Goal: Task Accomplishment & Management: Manage account settings

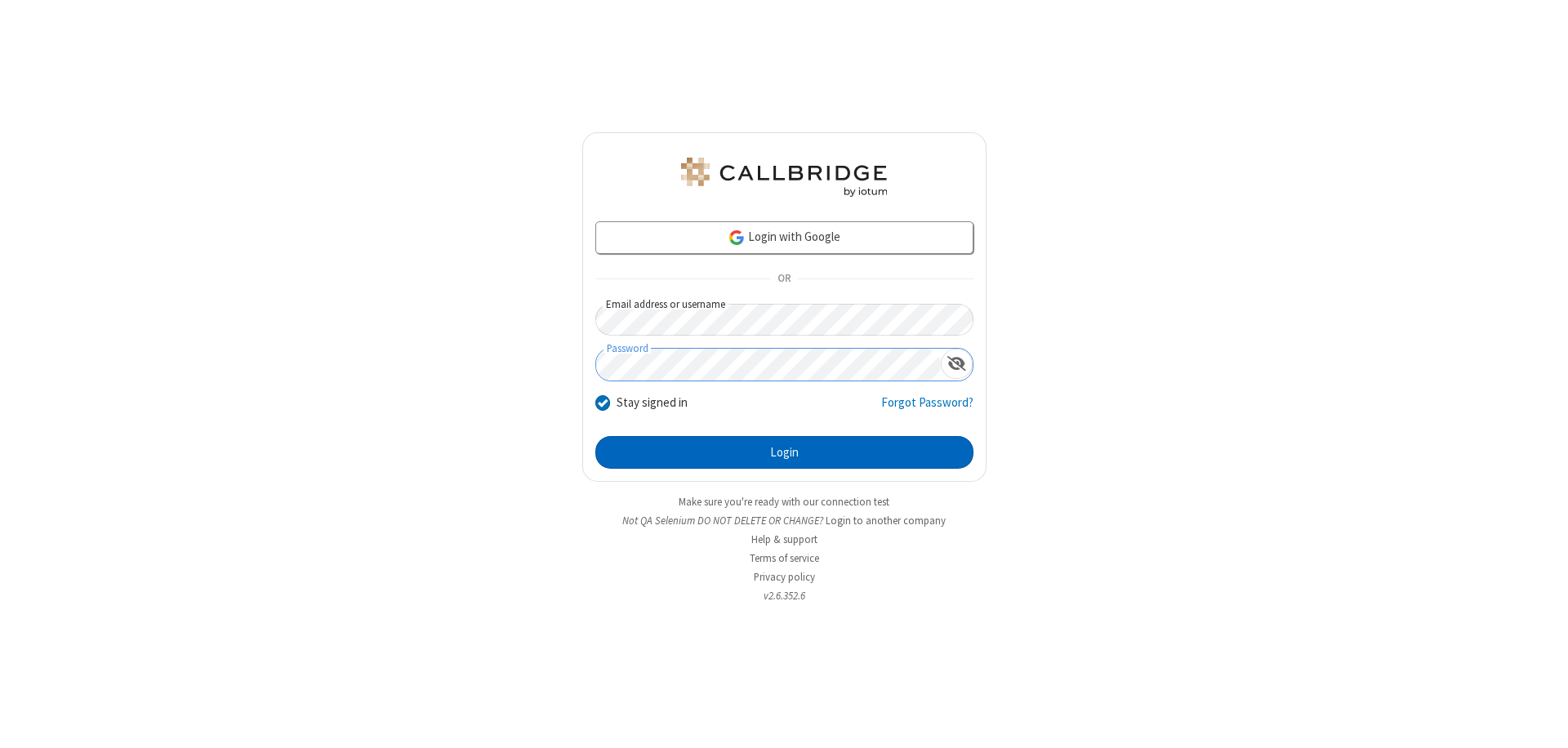
click at [784, 452] on button "Login" at bounding box center [784, 452] width 378 height 33
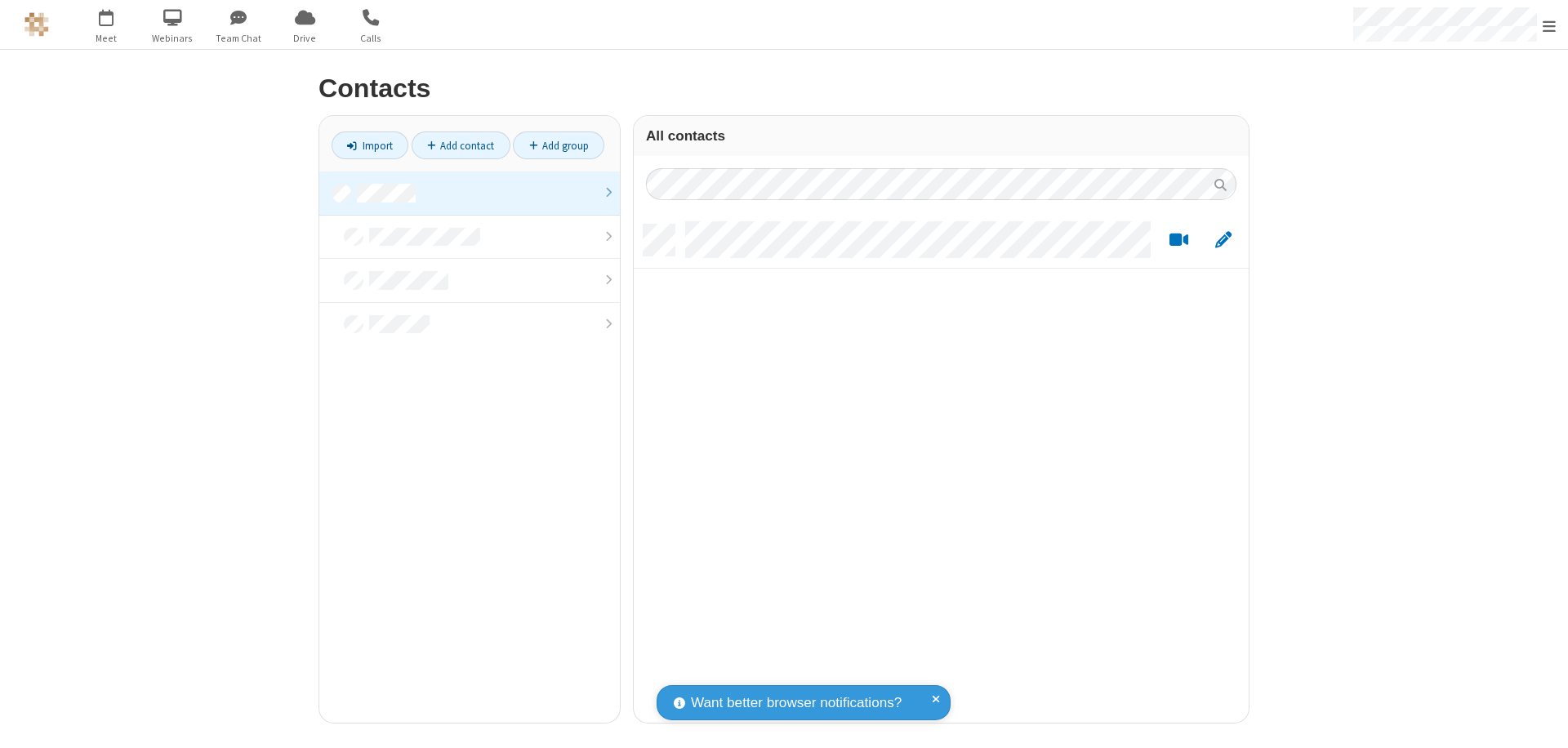
scroll to position [498, 603]
click at [469, 192] on link at bounding box center [469, 193] width 301 height 44
click at [461, 146] on link "Add contact" at bounding box center [461, 146] width 99 height 28
